Goal: Download file/media

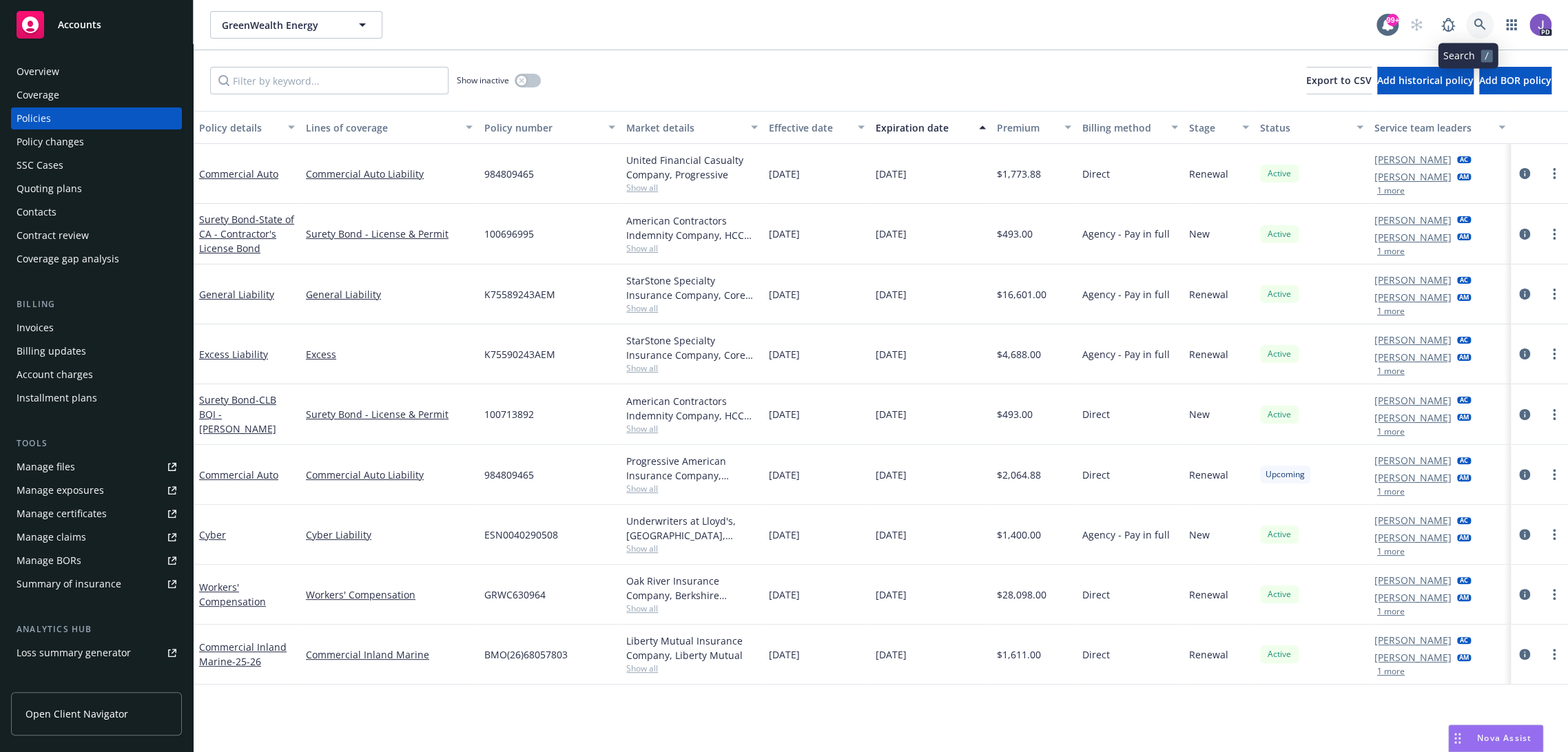
click at [1474, 29] on icon at bounding box center [1479, 24] width 13 height 13
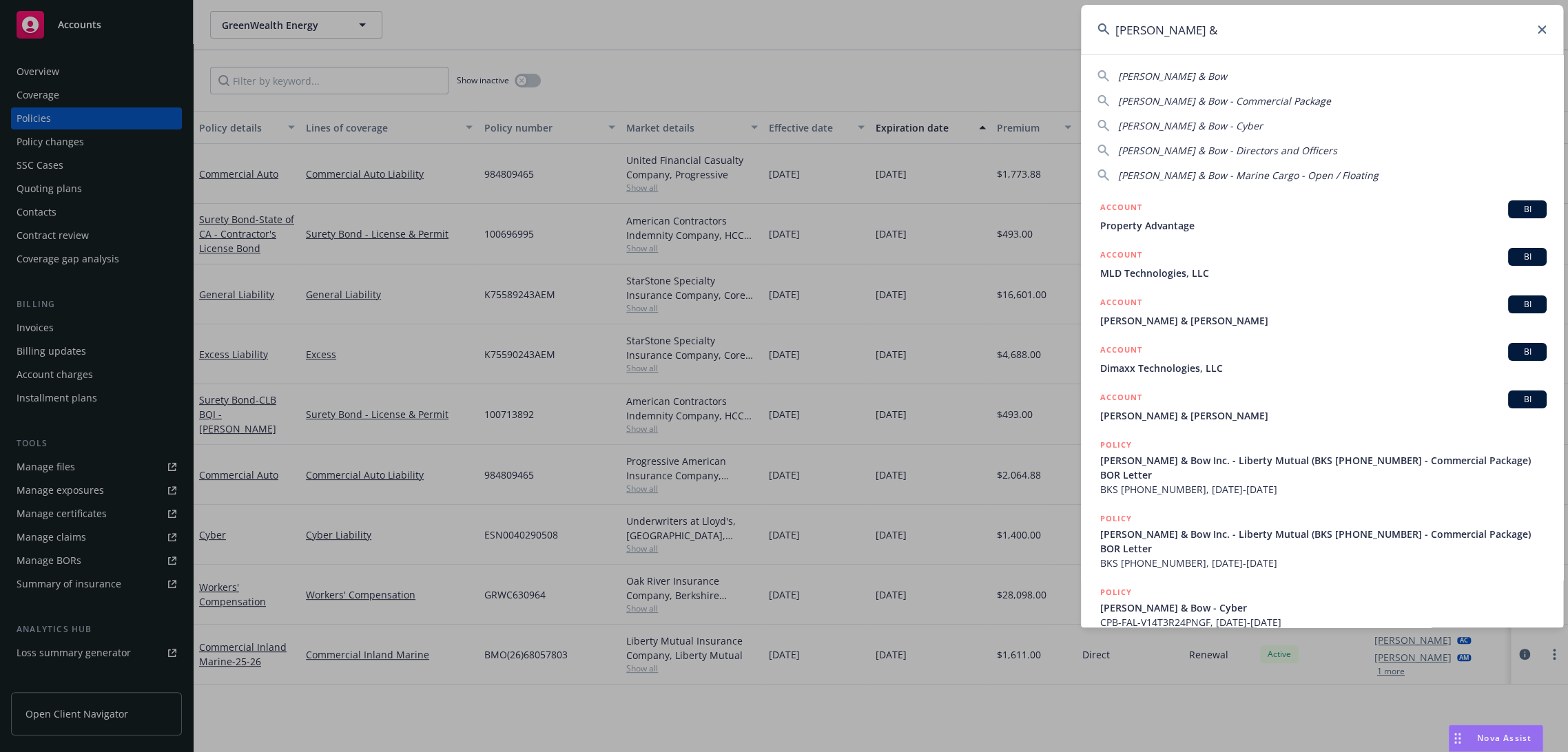
scroll to position [98, 0]
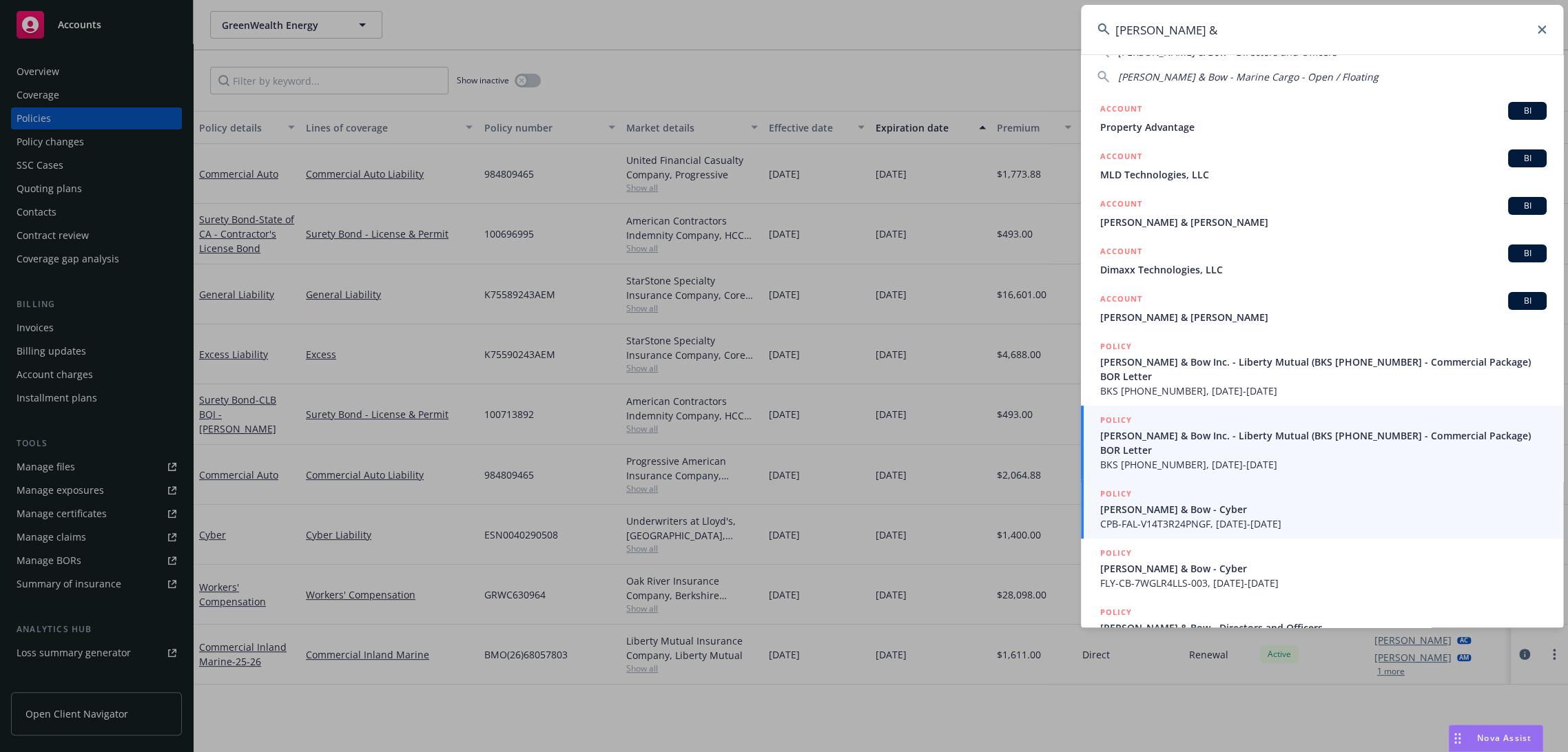
type input "[PERSON_NAME] &"
click at [1192, 429] on span "[PERSON_NAME] & Bow Inc. - Liberty Mutual (BKS [PHONE_NUMBER] - Commercial Pack…" at bounding box center [1322, 443] width 446 height 29
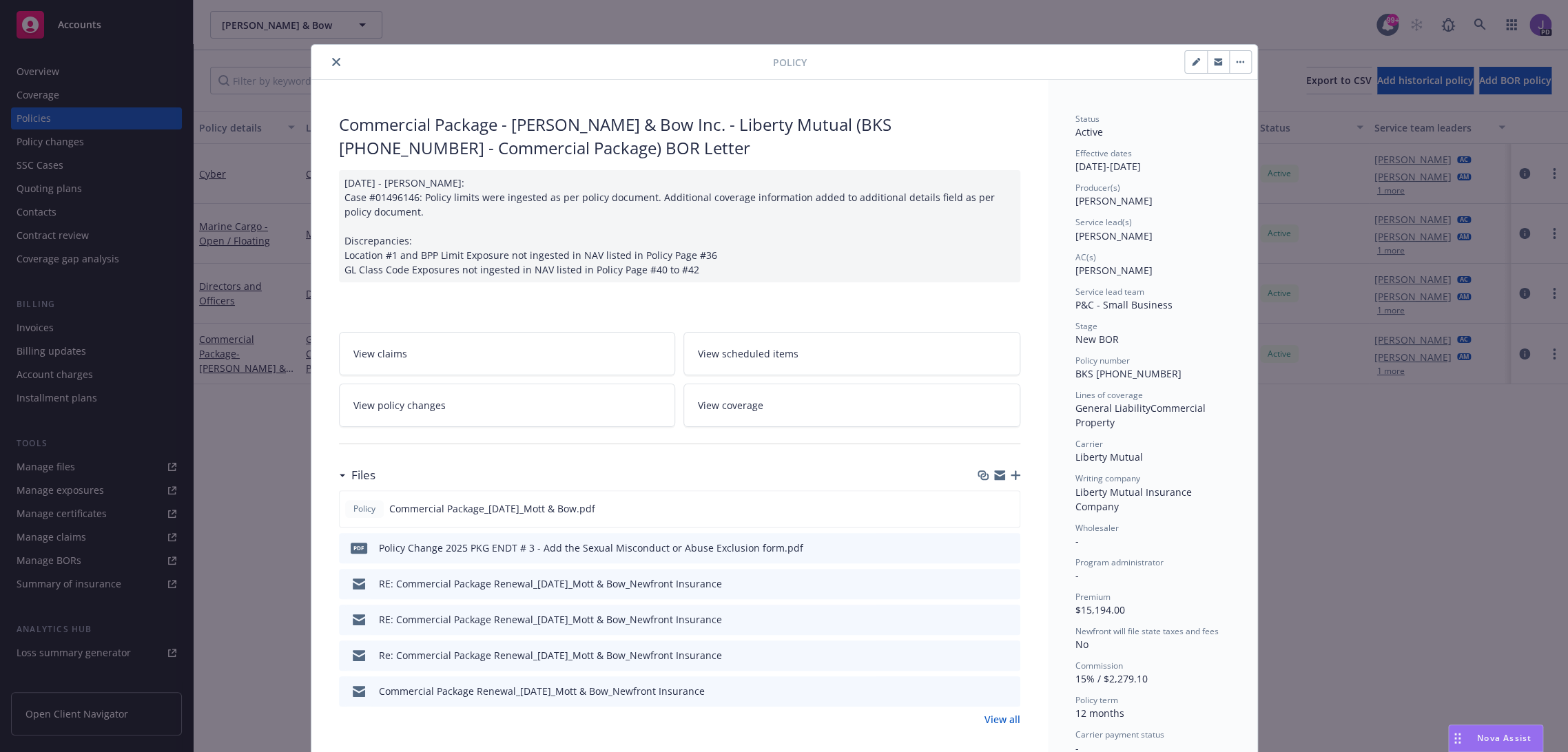
click at [332, 62] on icon "close" at bounding box center [335, 62] width 9 height 9
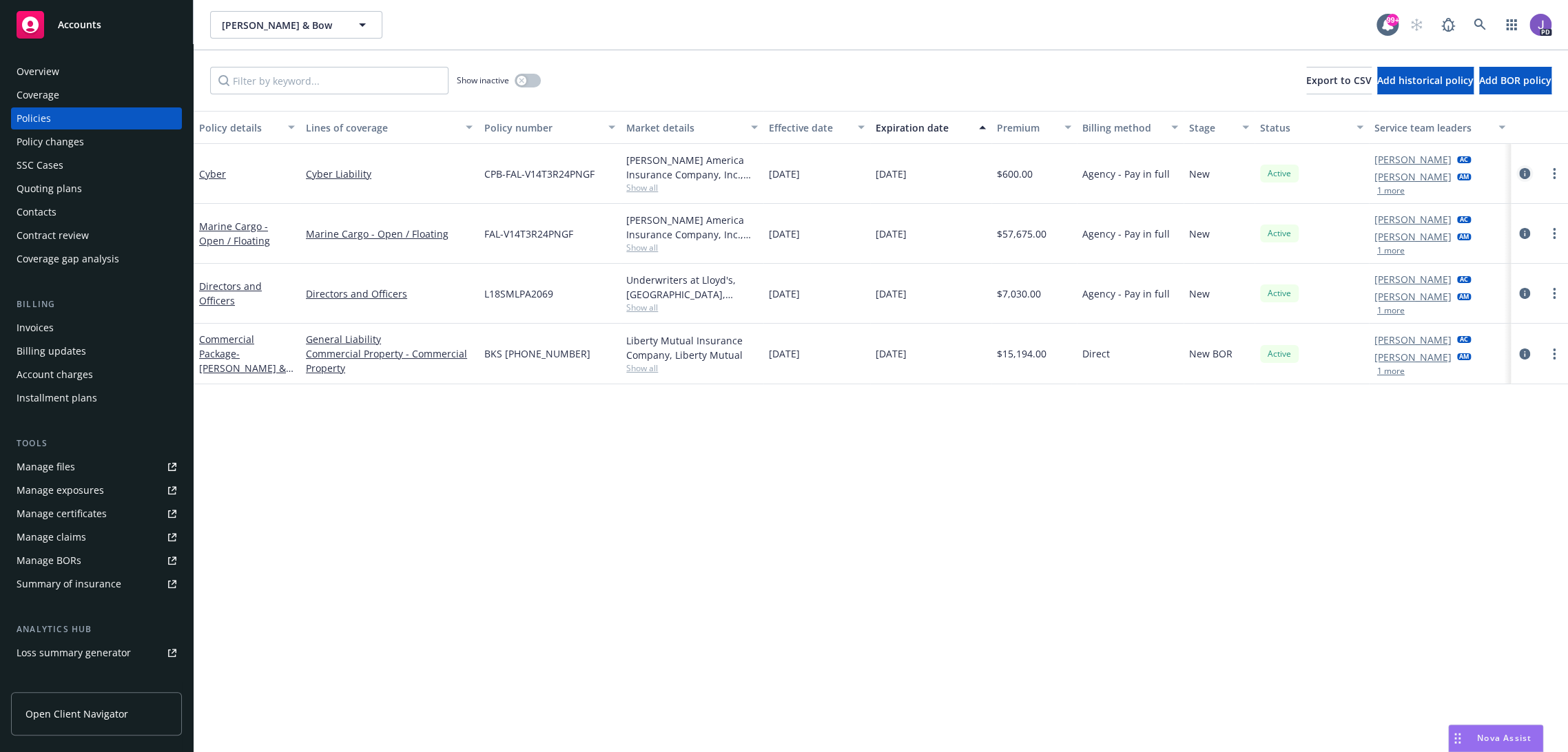
click at [1519, 173] on icon "circleInformation" at bounding box center [1524, 173] width 11 height 11
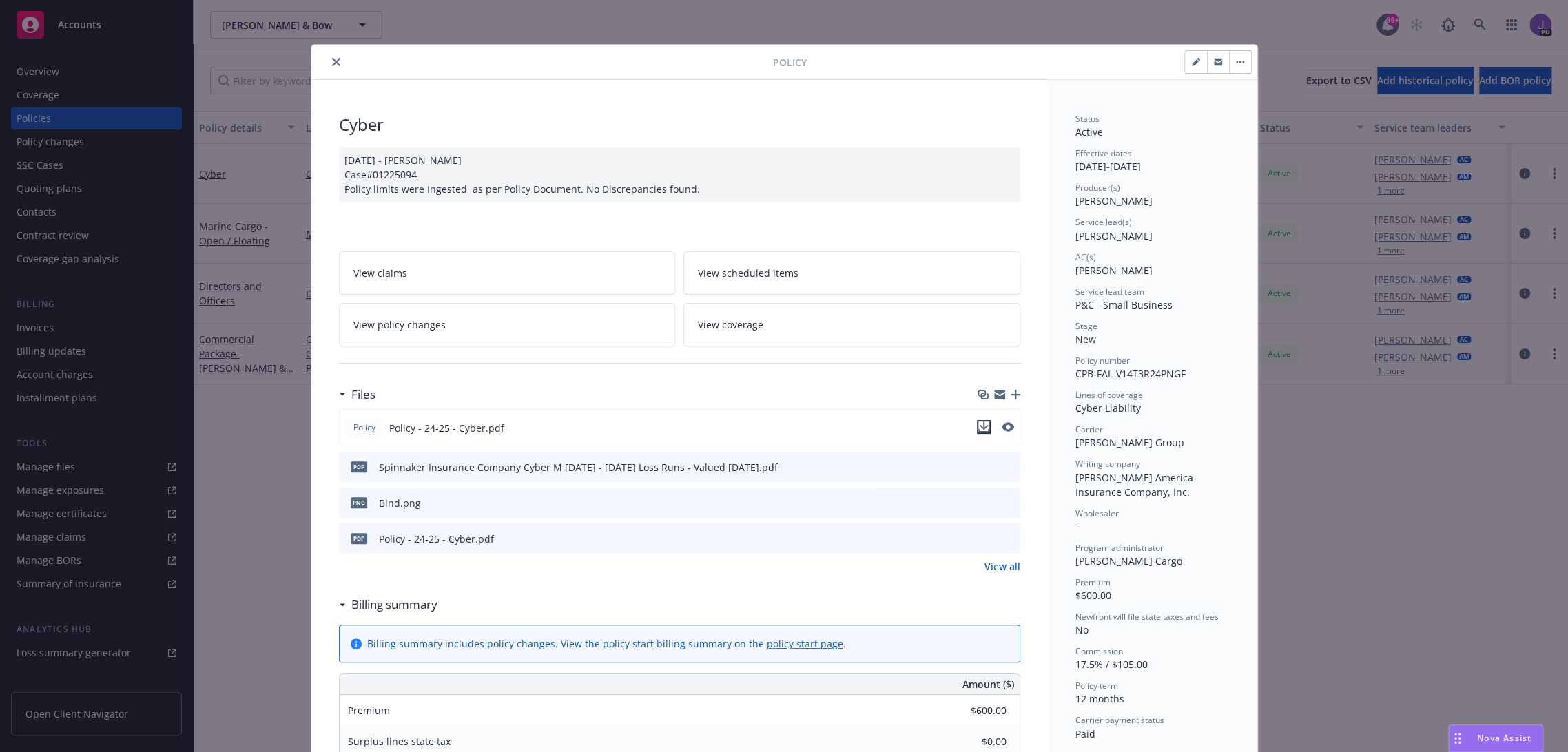
click at [978, 426] on icon "download file" at bounding box center [983, 426] width 11 height 11
click at [1001, 430] on button at bounding box center [1007, 428] width 13 height 14
click at [1001, 424] on icon "preview file" at bounding box center [1006, 427] width 13 height 10
click at [334, 60] on button "close" at bounding box center [335, 62] width 16 height 16
